Goal: Navigation & Orientation: Find specific page/section

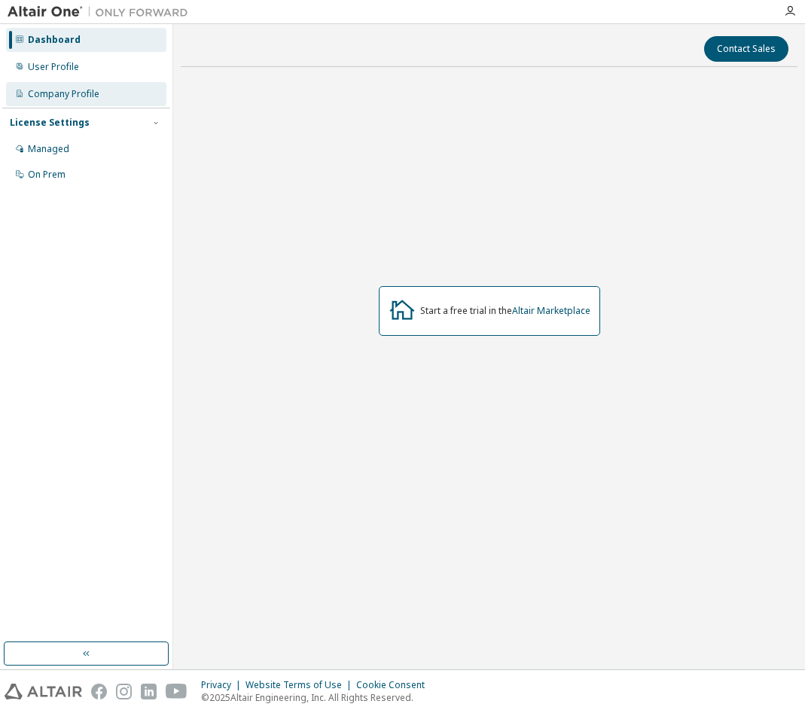
click at [90, 94] on div "Company Profile" at bounding box center [64, 94] width 72 height 12
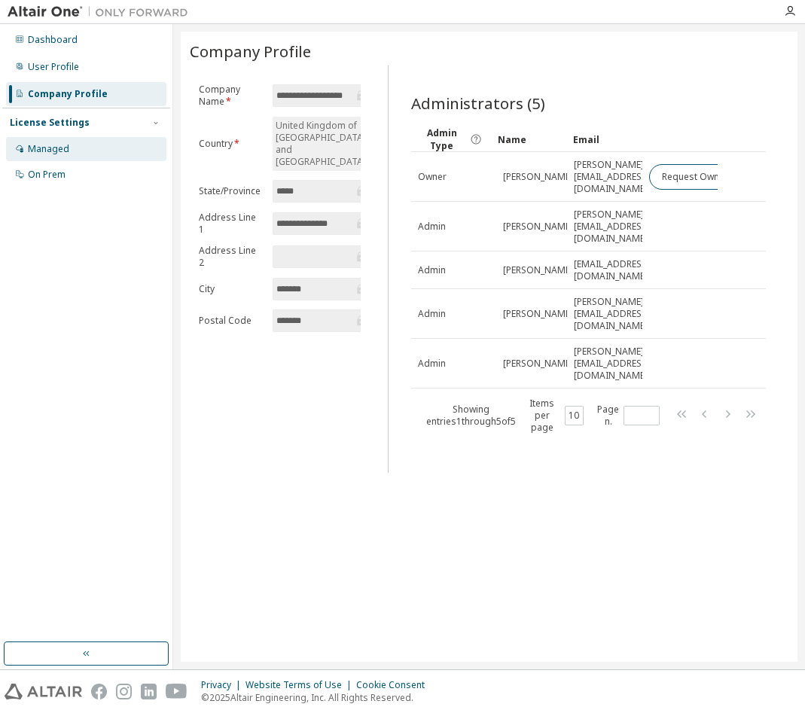
click at [66, 152] on div "Managed" at bounding box center [48, 149] width 41 height 12
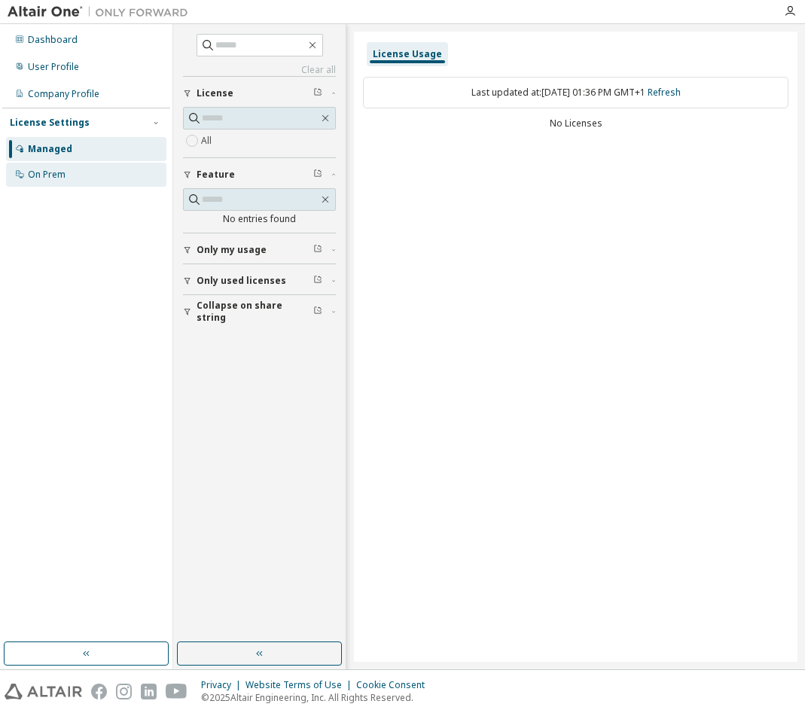
click at [28, 179] on div "On Prem" at bounding box center [47, 175] width 38 height 12
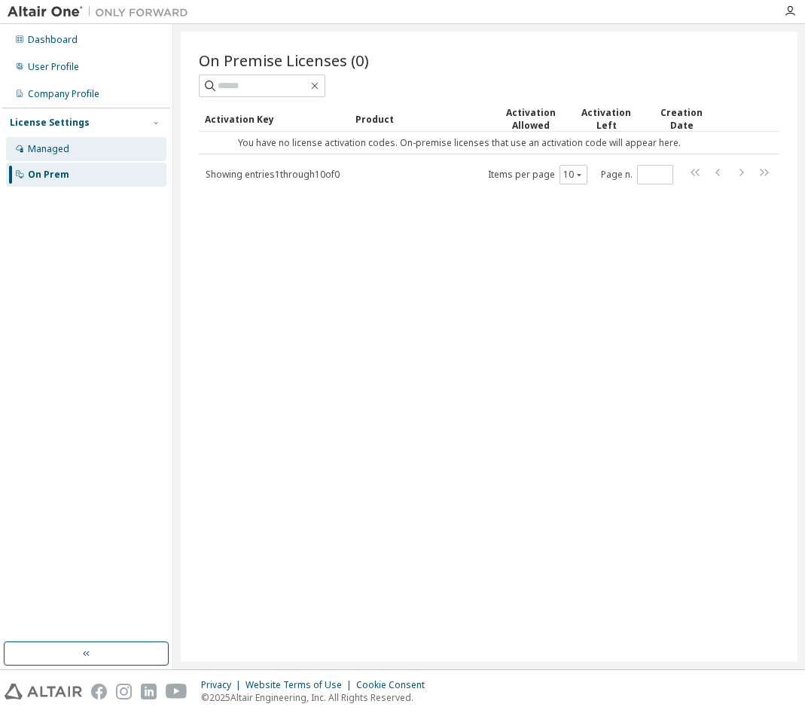
click at [75, 151] on div "Managed" at bounding box center [86, 149] width 160 height 24
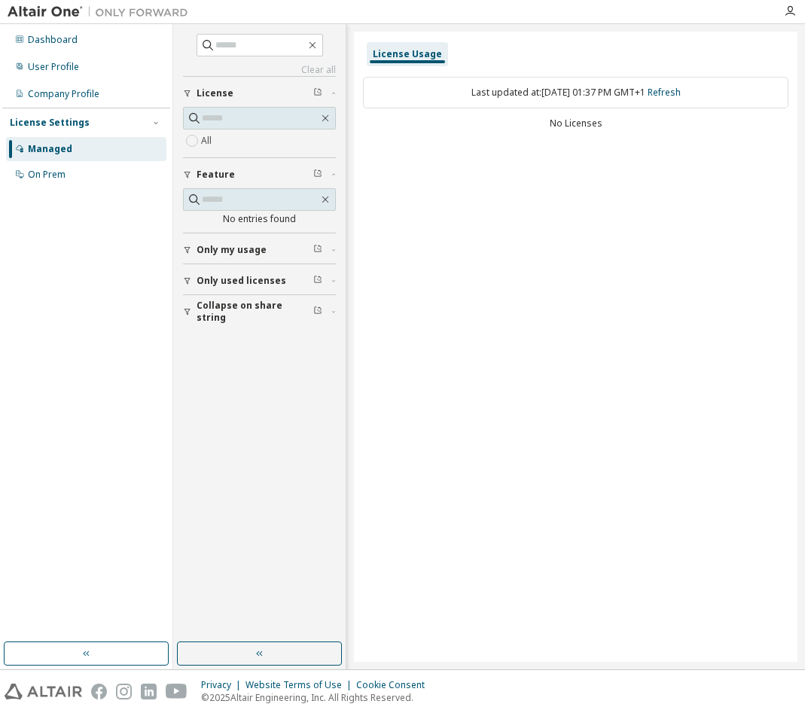
drag, startPoint x: 82, startPoint y: 90, endPoint x: 83, endPoint y: 112, distance: 21.8
click at [83, 90] on div "Company Profile" at bounding box center [64, 94] width 72 height 12
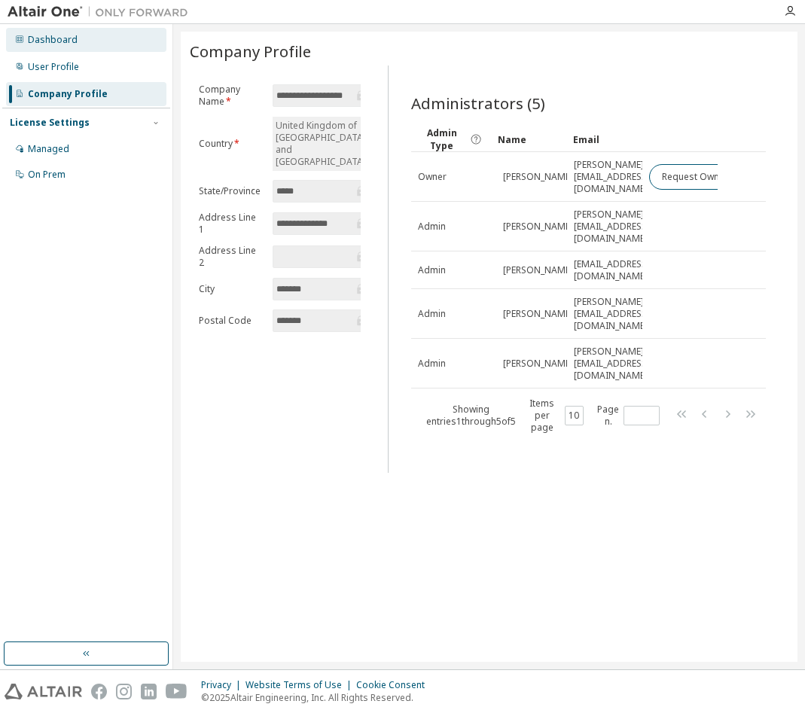
click at [49, 40] on div "Dashboard" at bounding box center [53, 40] width 50 height 12
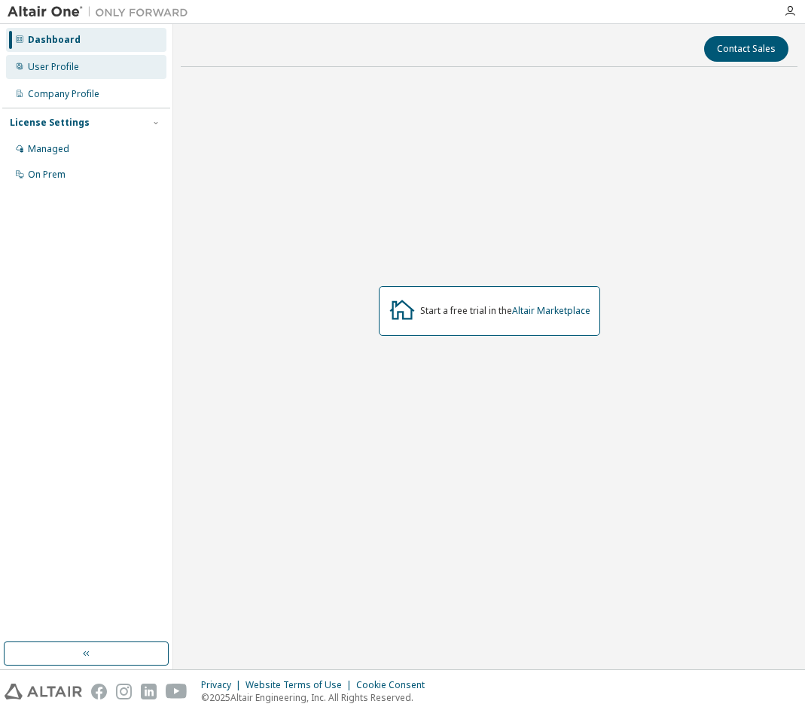
click at [57, 72] on div "User Profile" at bounding box center [53, 67] width 51 height 12
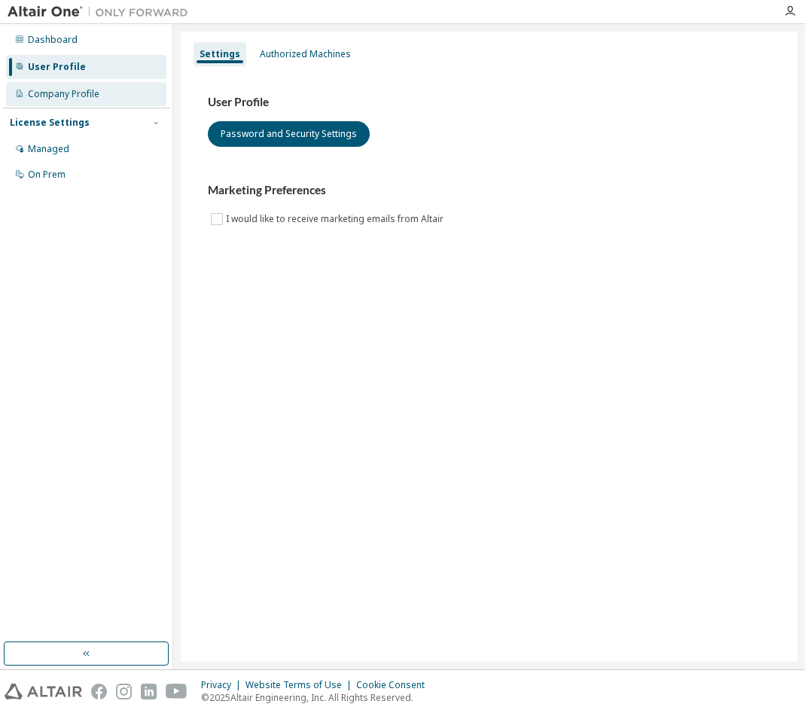
click at [59, 93] on div "Company Profile" at bounding box center [64, 94] width 72 height 12
